Goal: Find specific page/section: Find specific page/section

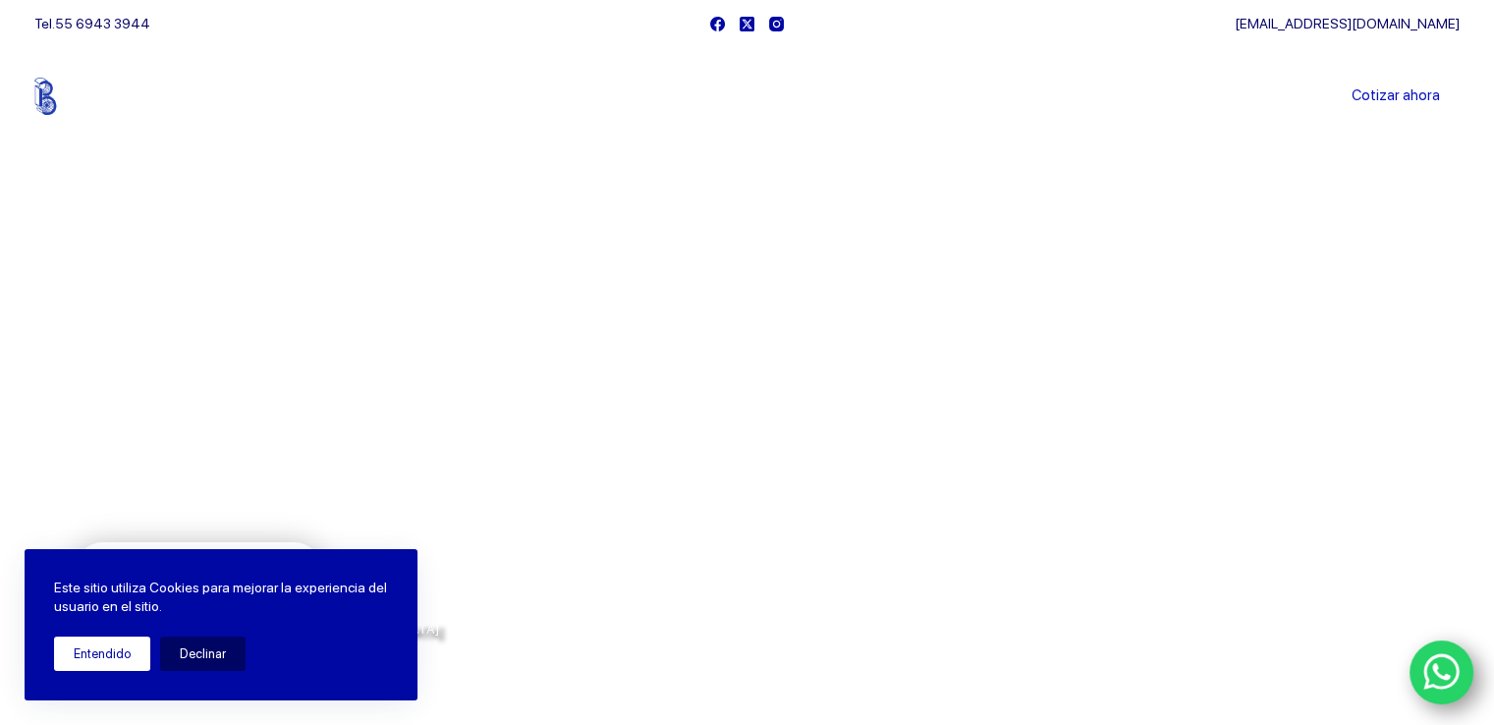
click at [67, 654] on button "Entendido" at bounding box center [102, 653] width 96 height 34
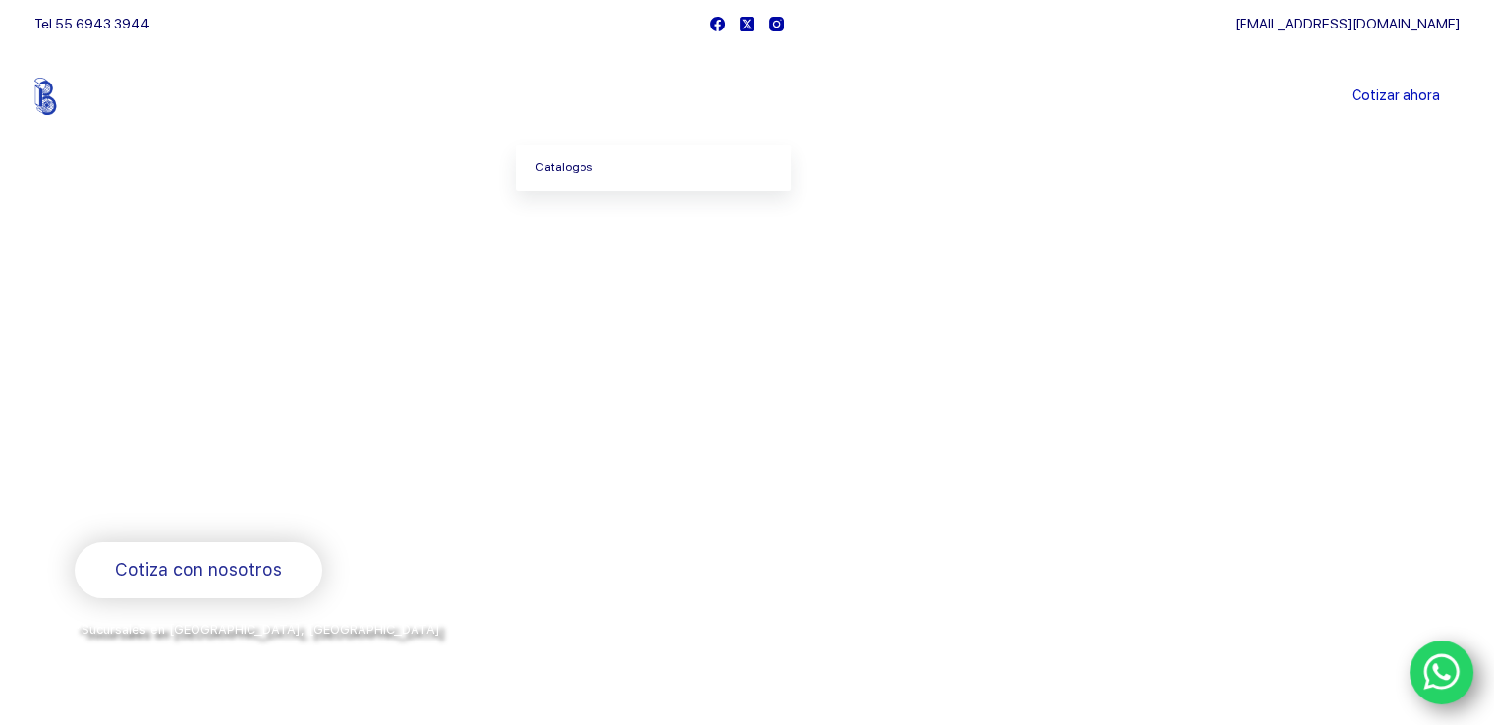
click at [600, 166] on link "Catalogos" at bounding box center [653, 167] width 275 height 45
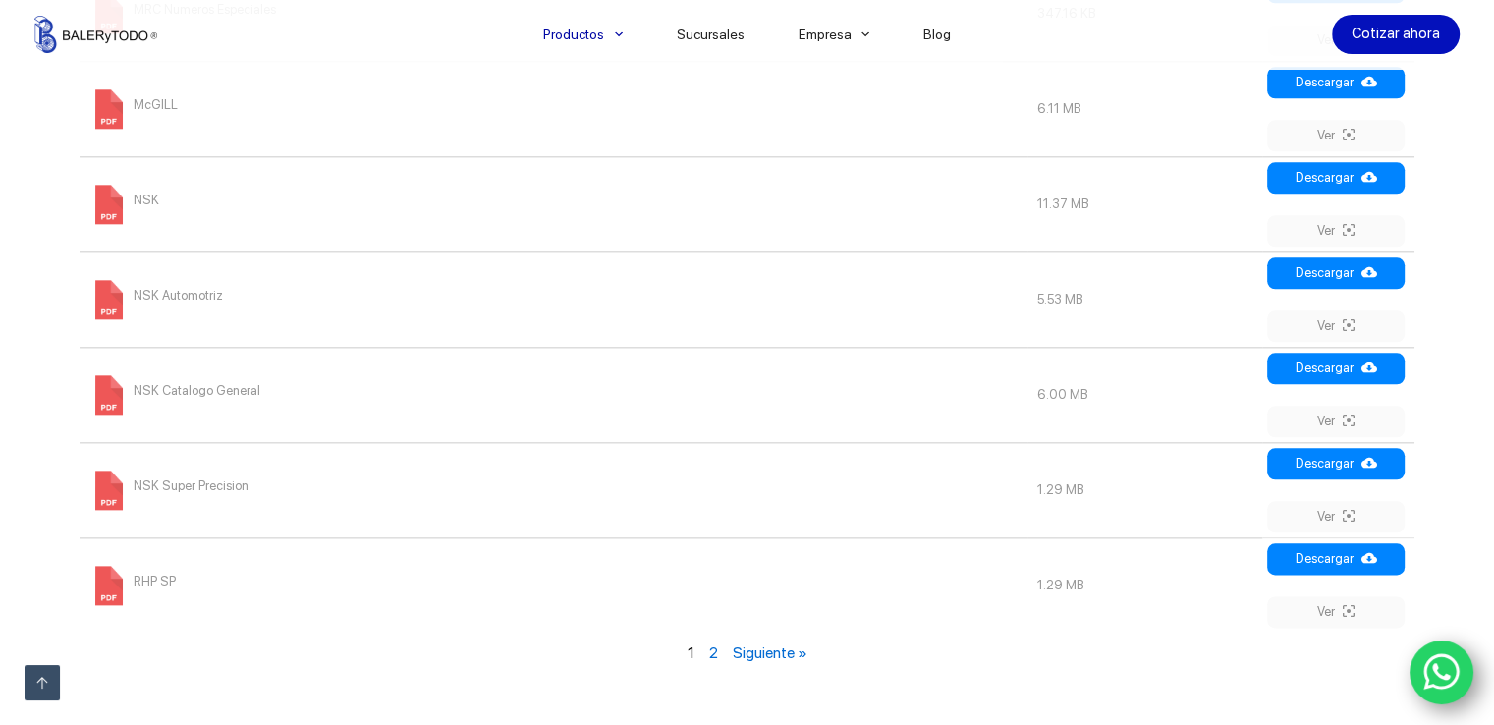
scroll to position [2259, 0]
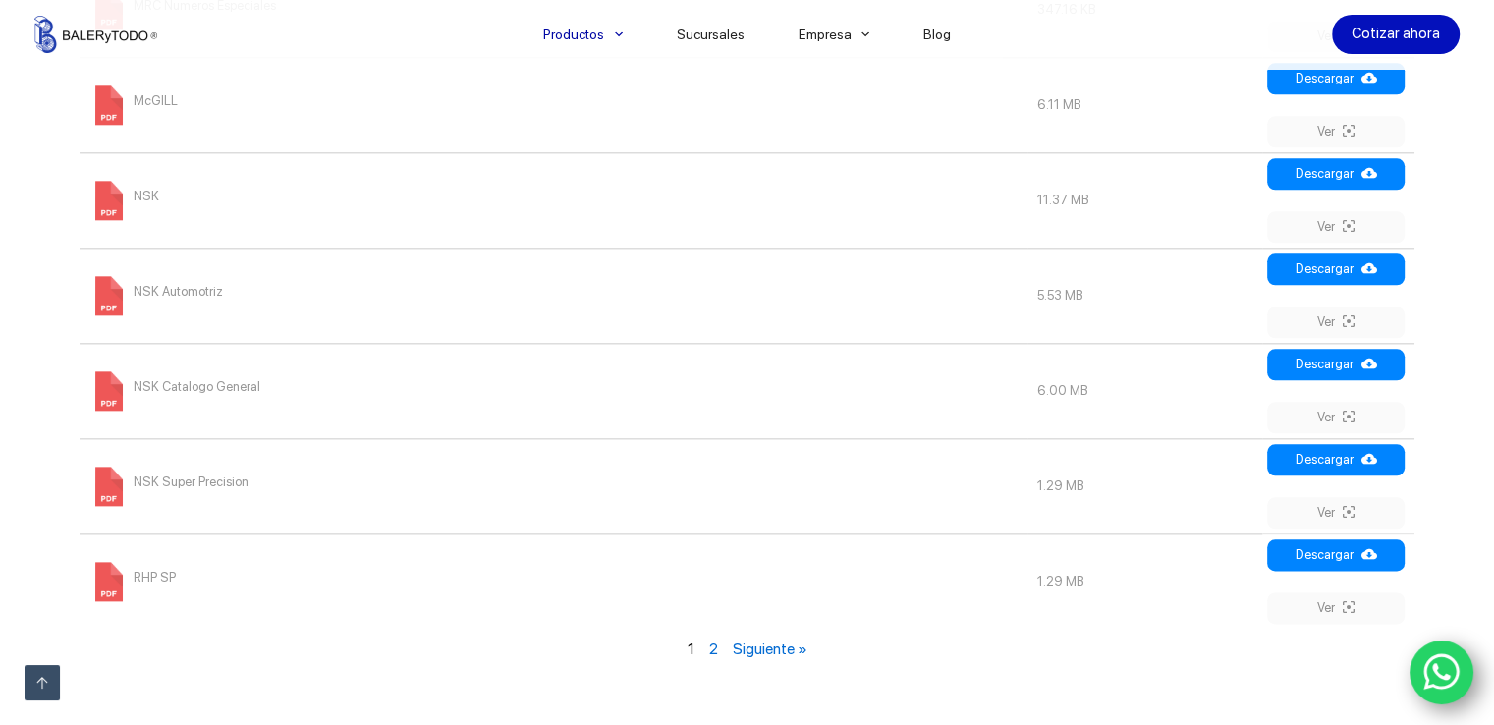
click at [777, 648] on link "Siguiente »" at bounding box center [769, 648] width 75 height 19
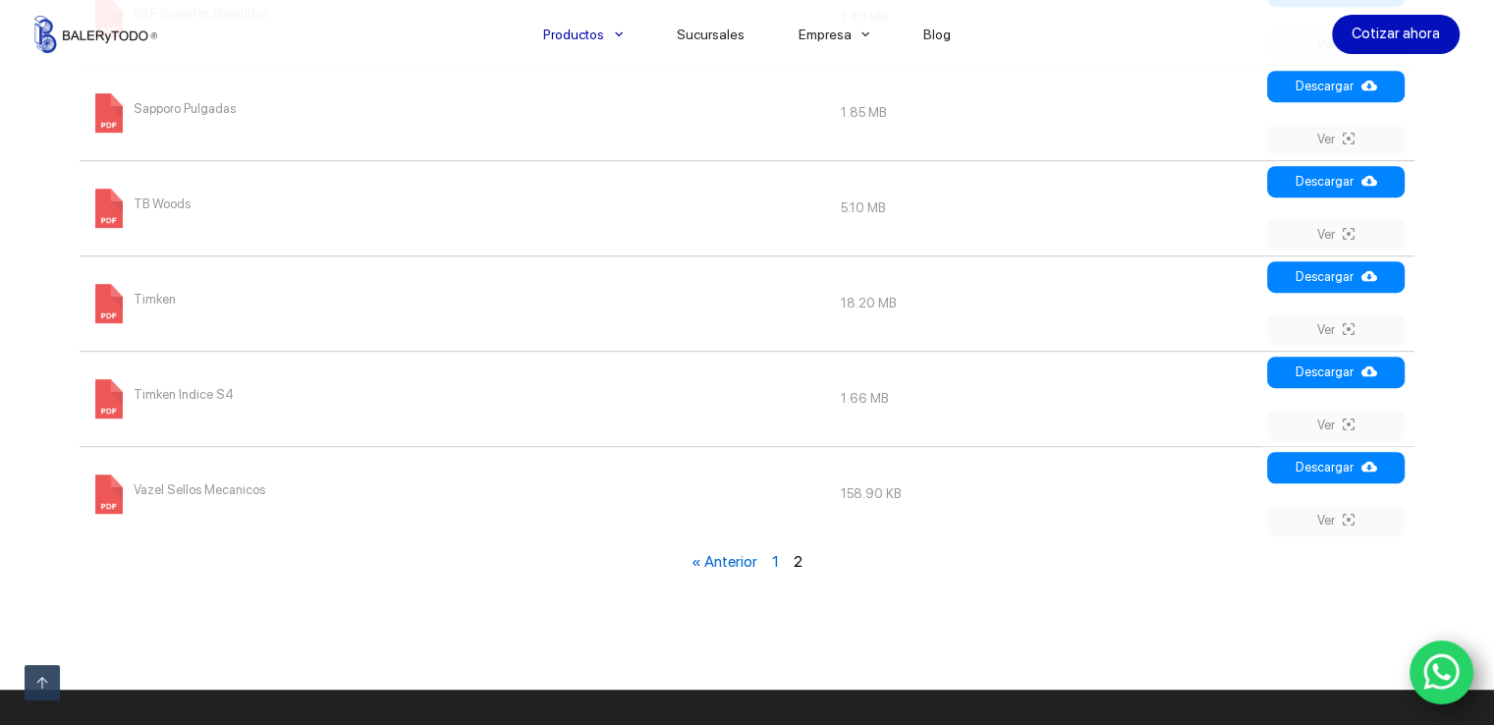
scroll to position [1315, 0]
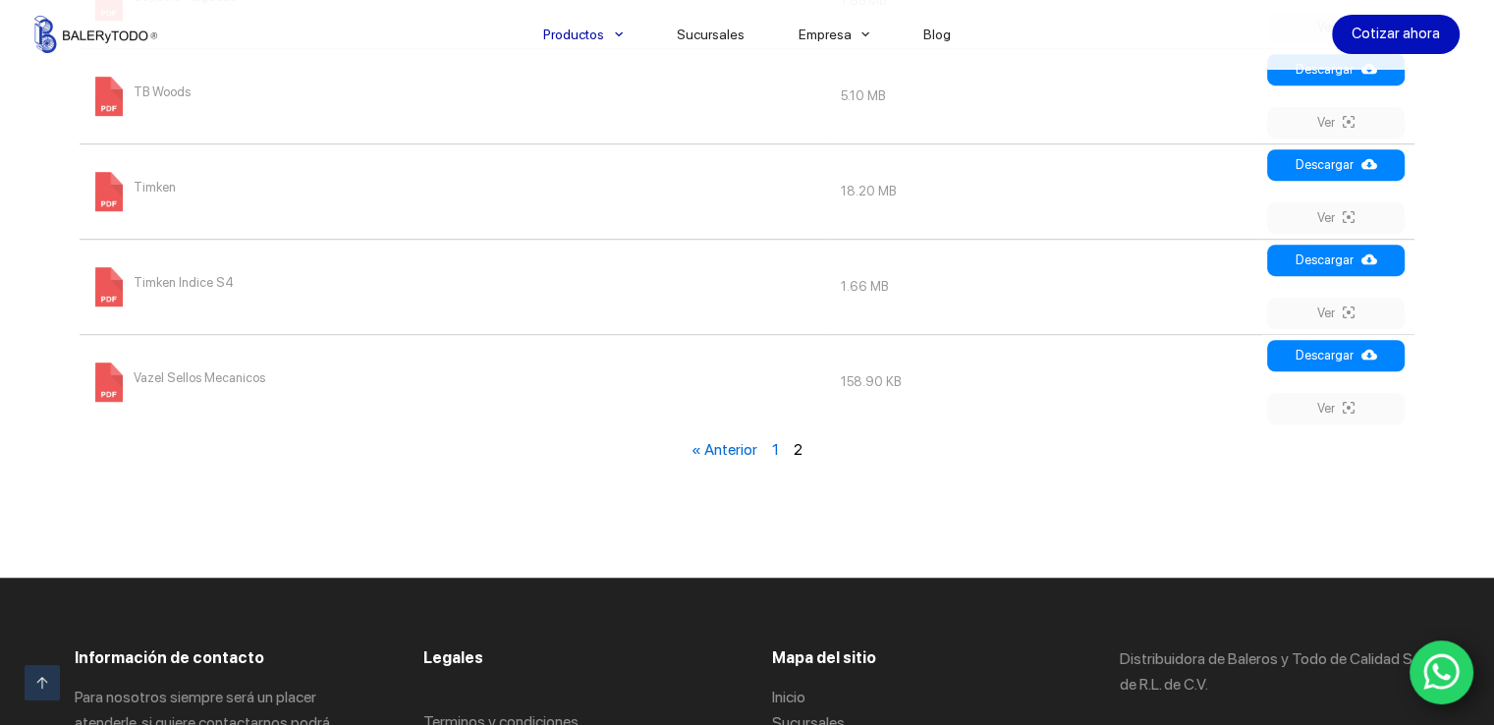
scroll to position [1696, 0]
